Goal: Contribute content: Add original content to the website for others to see

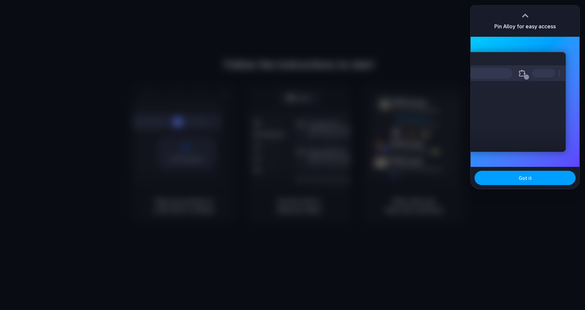
click at [537, 175] on button "Got it" at bounding box center [525, 178] width 101 height 14
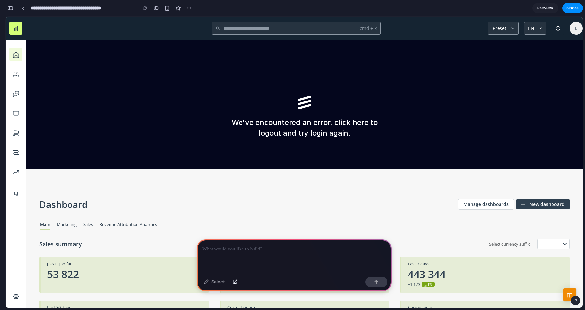
click at [281, 249] on p at bounding box center [294, 249] width 183 height 8
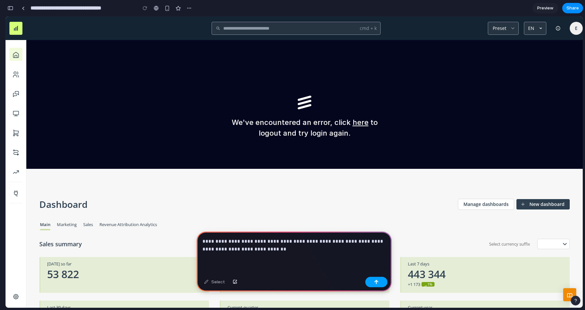
click at [381, 284] on button "button" at bounding box center [377, 282] width 22 height 10
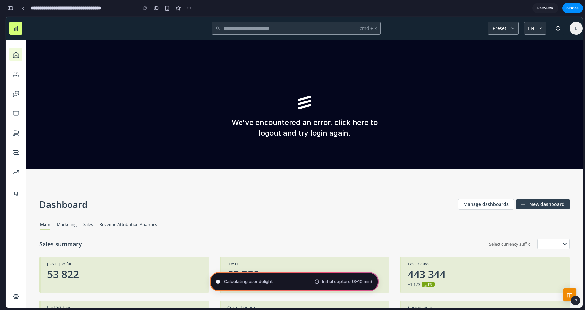
click at [301, 279] on div "Calculating user delight Initial capture (3–10 min)" at bounding box center [294, 282] width 169 height 20
